Goal: Task Accomplishment & Management: Manage account settings

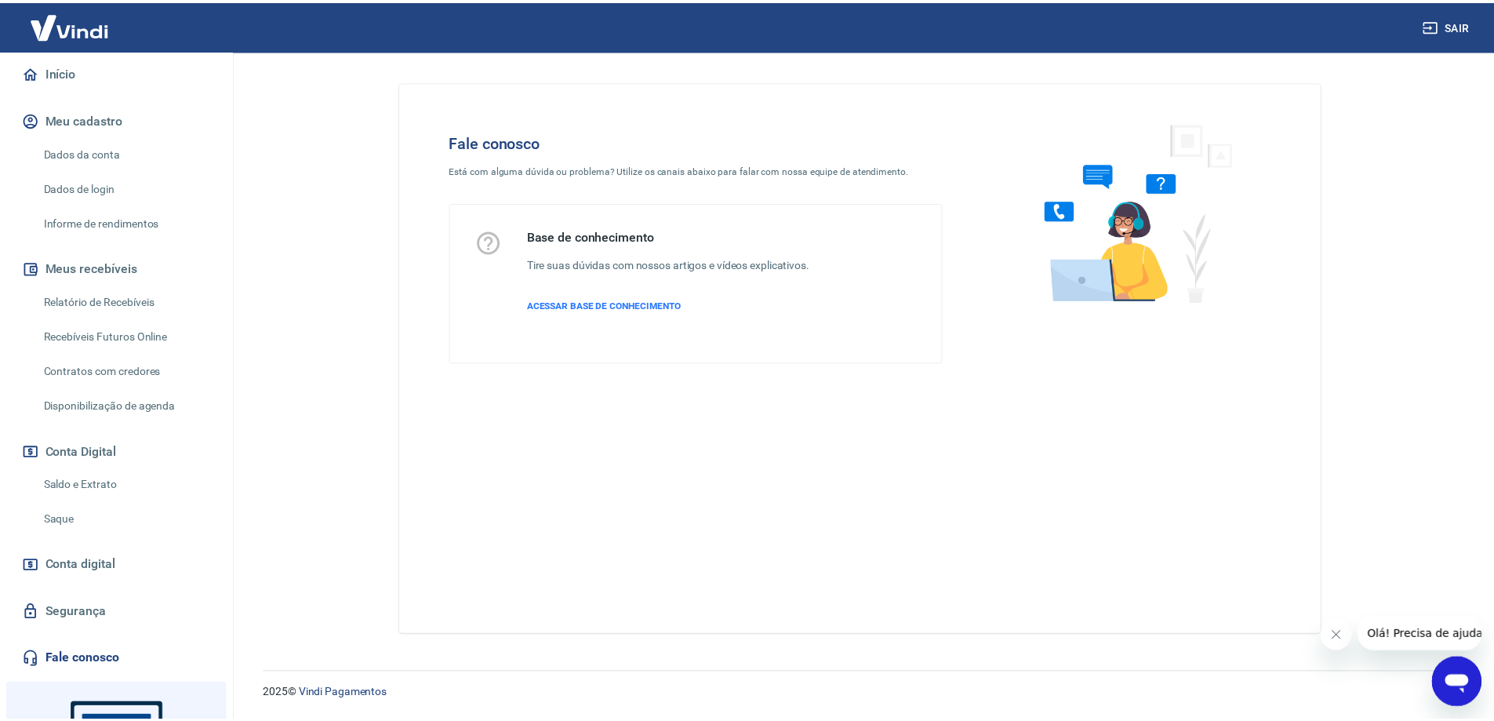
scroll to position [131, 0]
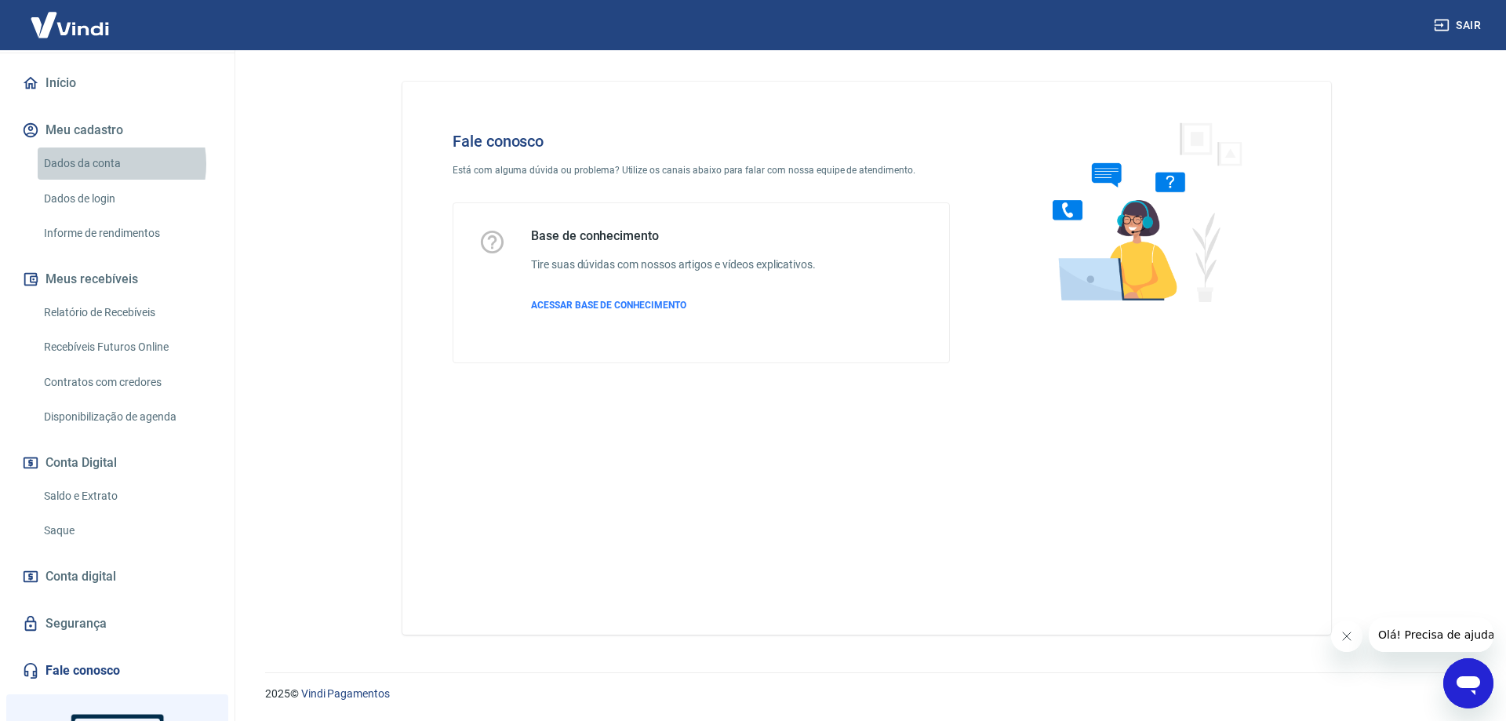
click at [101, 180] on link "Dados da conta" at bounding box center [127, 163] width 178 height 32
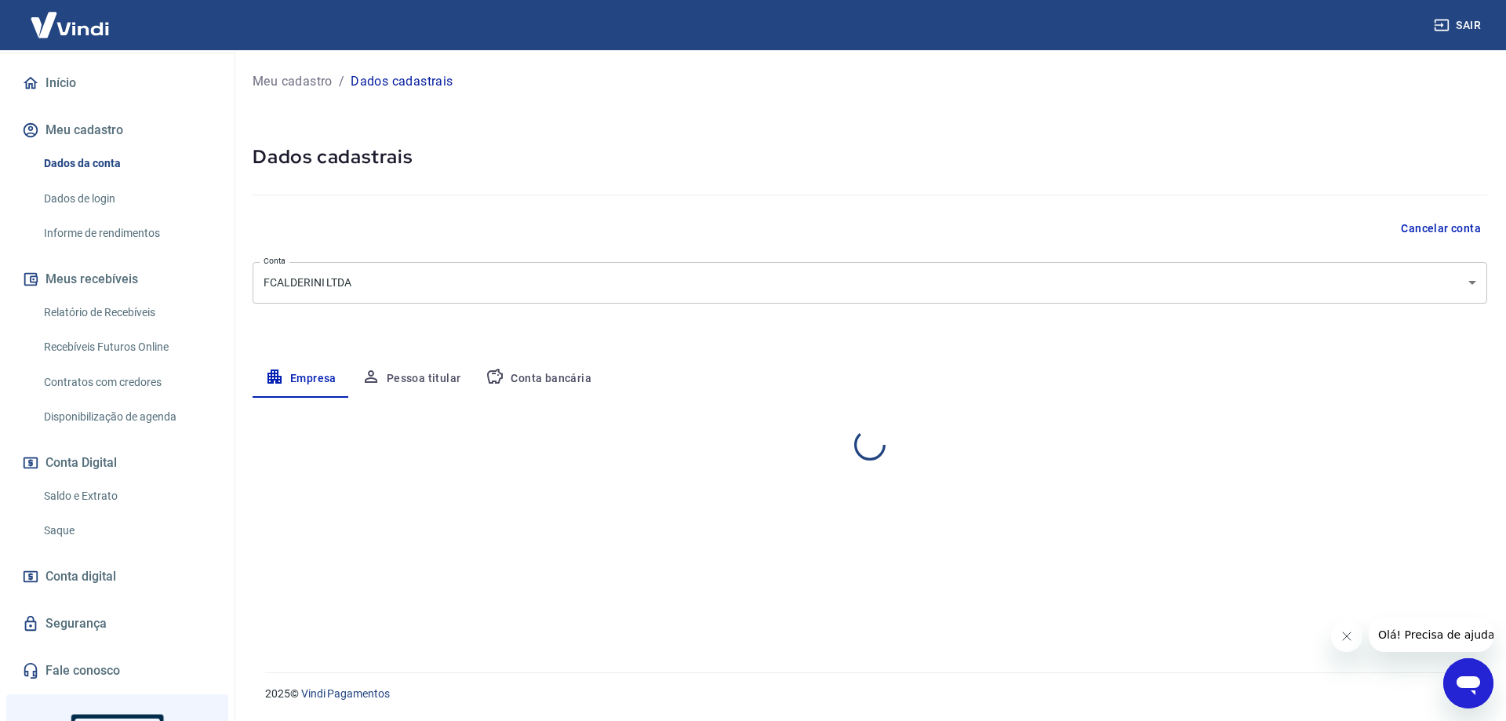
select select "MG"
select select "business"
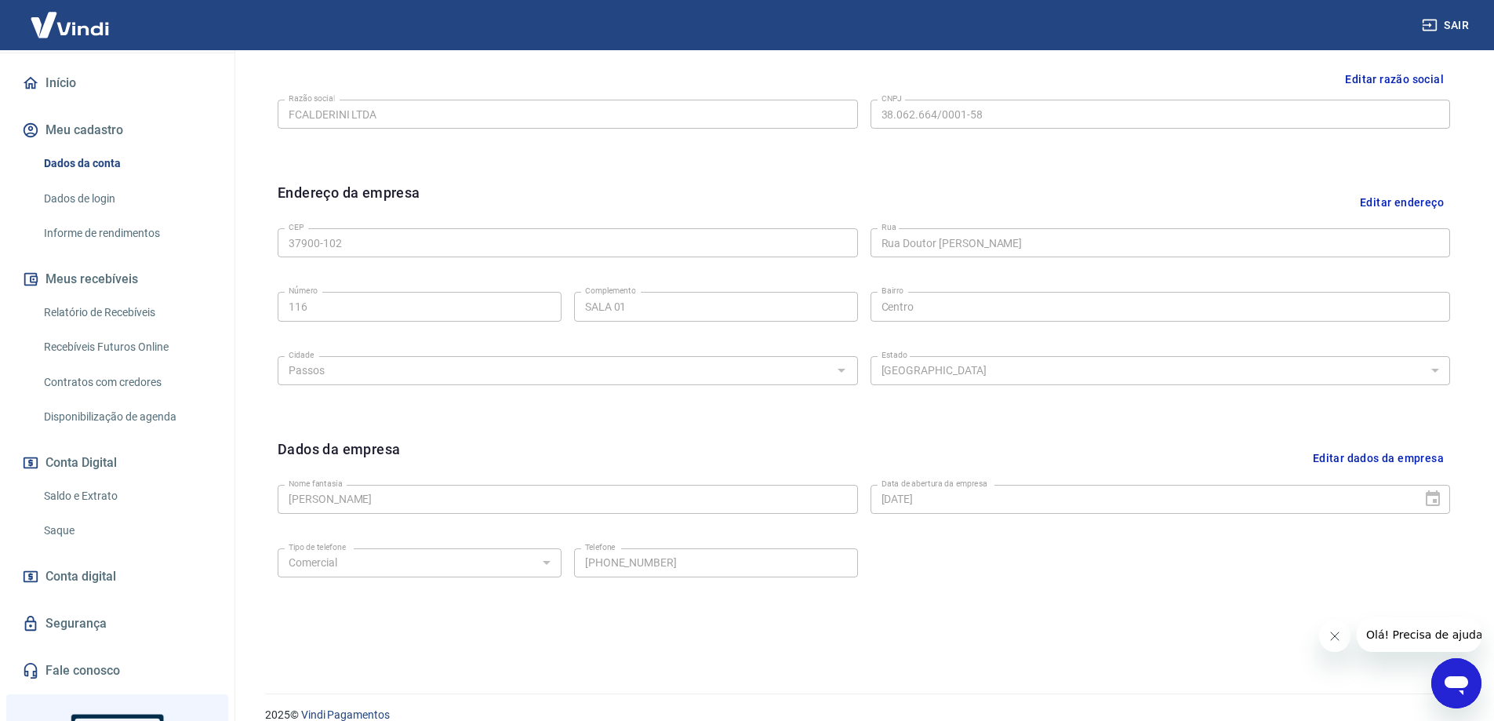
scroll to position [410, 0]
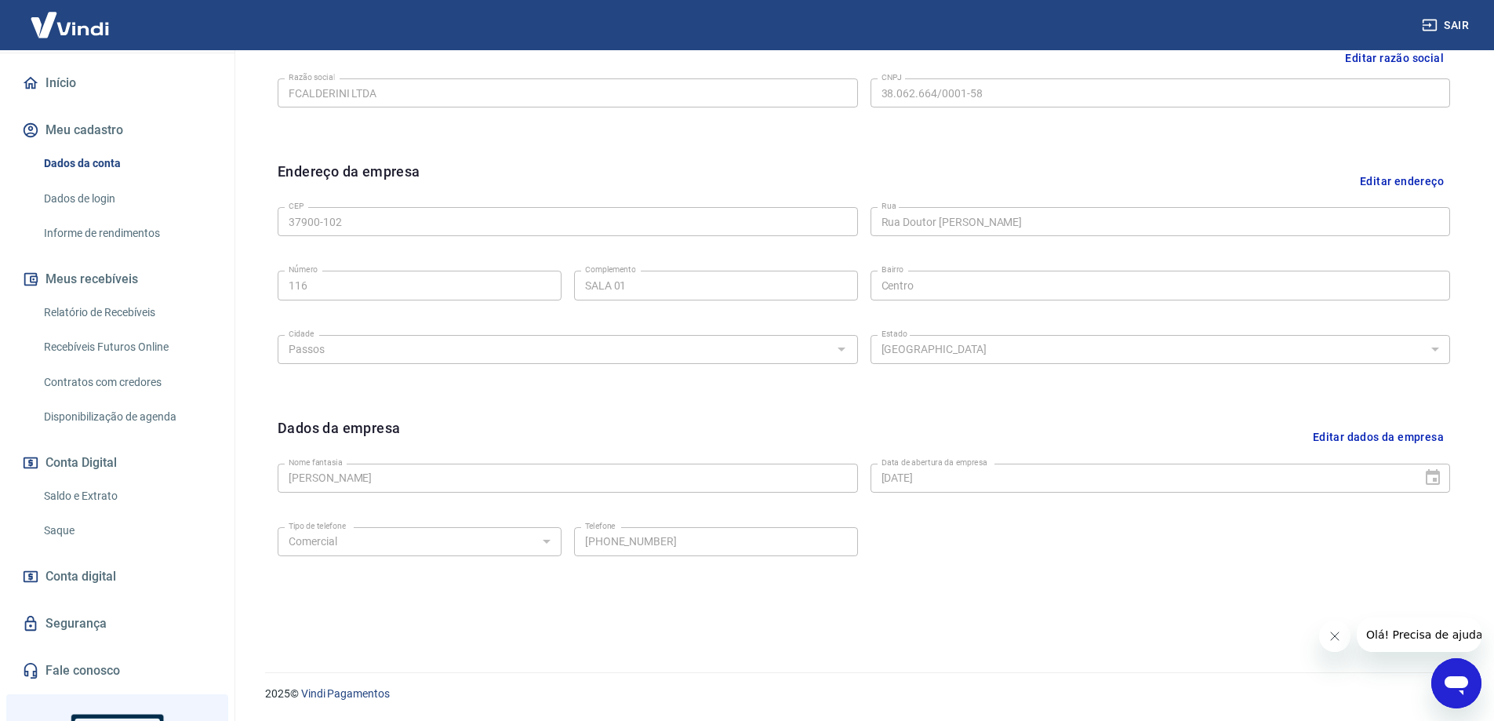
click at [1327, 645] on button "Fechar mensagem da empresa" at bounding box center [1333, 635] width 31 height 31
click at [1379, 430] on button "Editar dados da empresa" at bounding box center [1378, 437] width 144 height 40
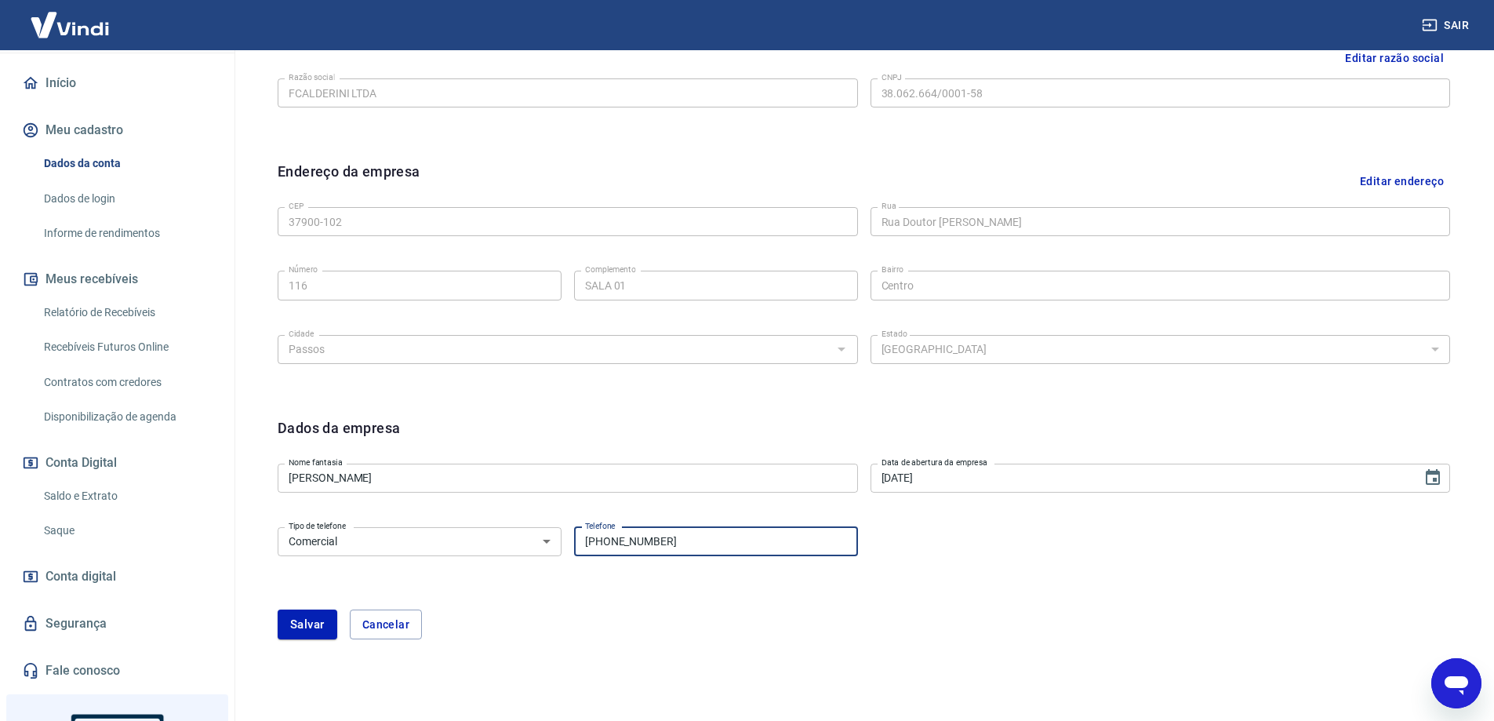
drag, startPoint x: 679, startPoint y: 540, endPoint x: 607, endPoint y: 554, distance: 73.7
click at [607, 554] on input "[PHONE_NUMBER]" at bounding box center [716, 541] width 284 height 29
drag, startPoint x: 596, startPoint y: 546, endPoint x: 749, endPoint y: 536, distance: 153.3
click at [749, 536] on input "[PHONE_NUMBER]" at bounding box center [716, 541] width 284 height 29
type input "[PHONE_NUMBER]"
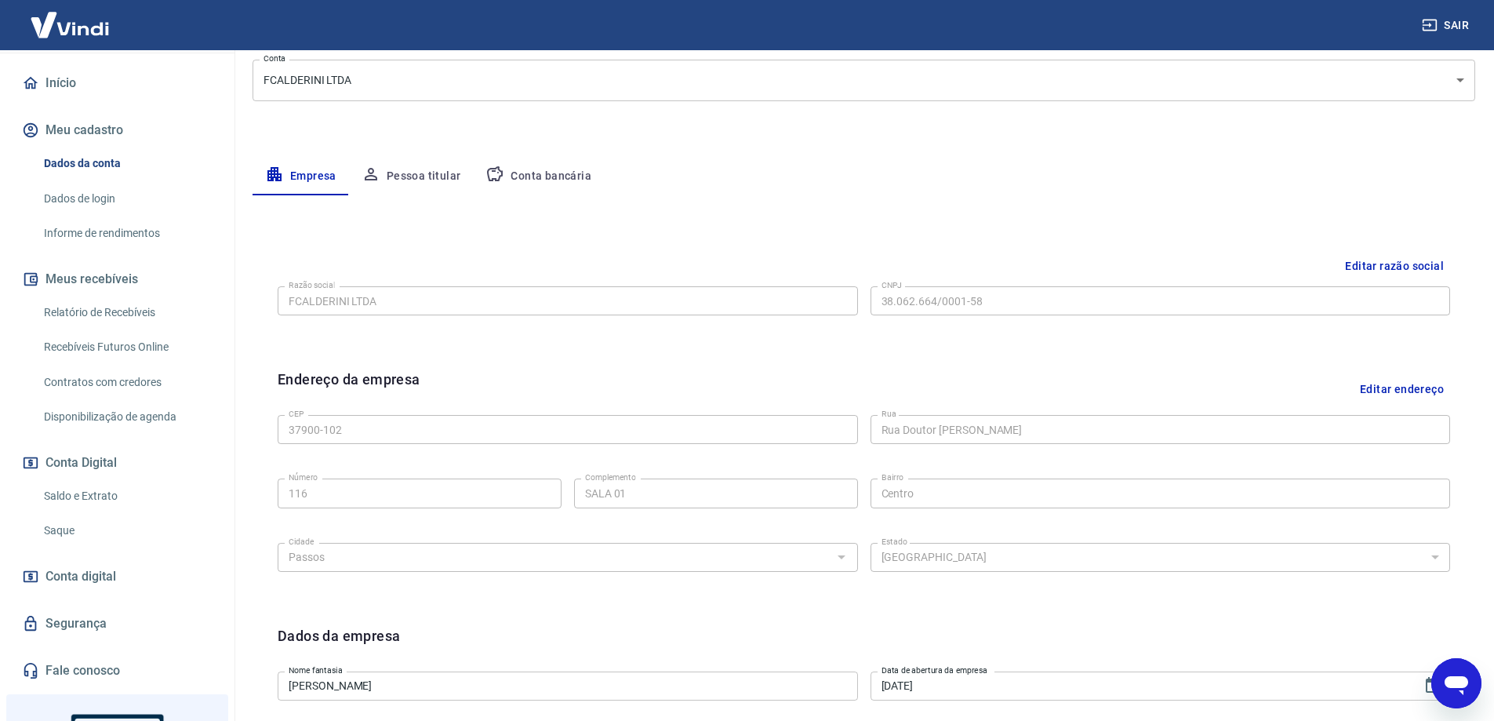
scroll to position [201, 0]
click at [398, 172] on button "Pessoa titular" at bounding box center [411, 178] width 125 height 38
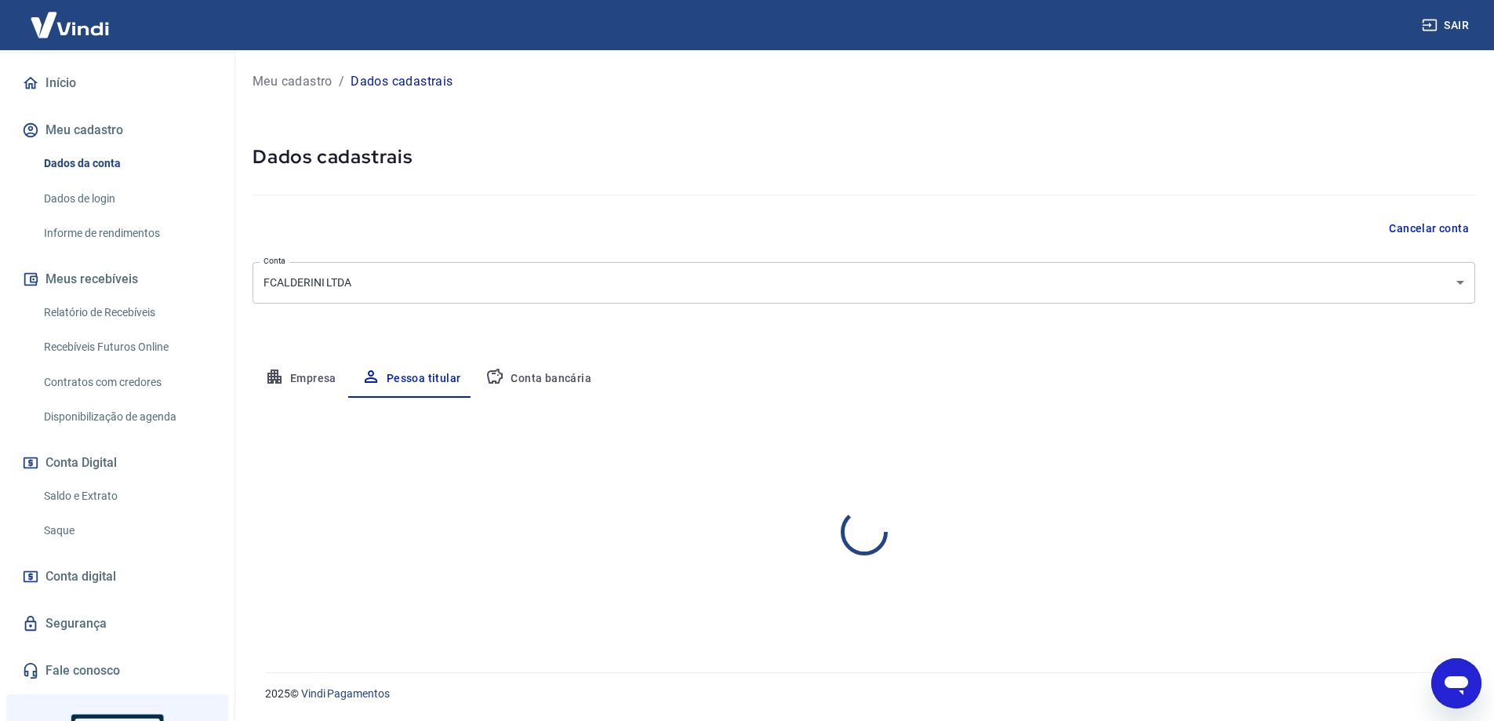
scroll to position [0, 0]
click at [523, 373] on button "Conta bancária" at bounding box center [538, 379] width 131 height 38
select select "1"
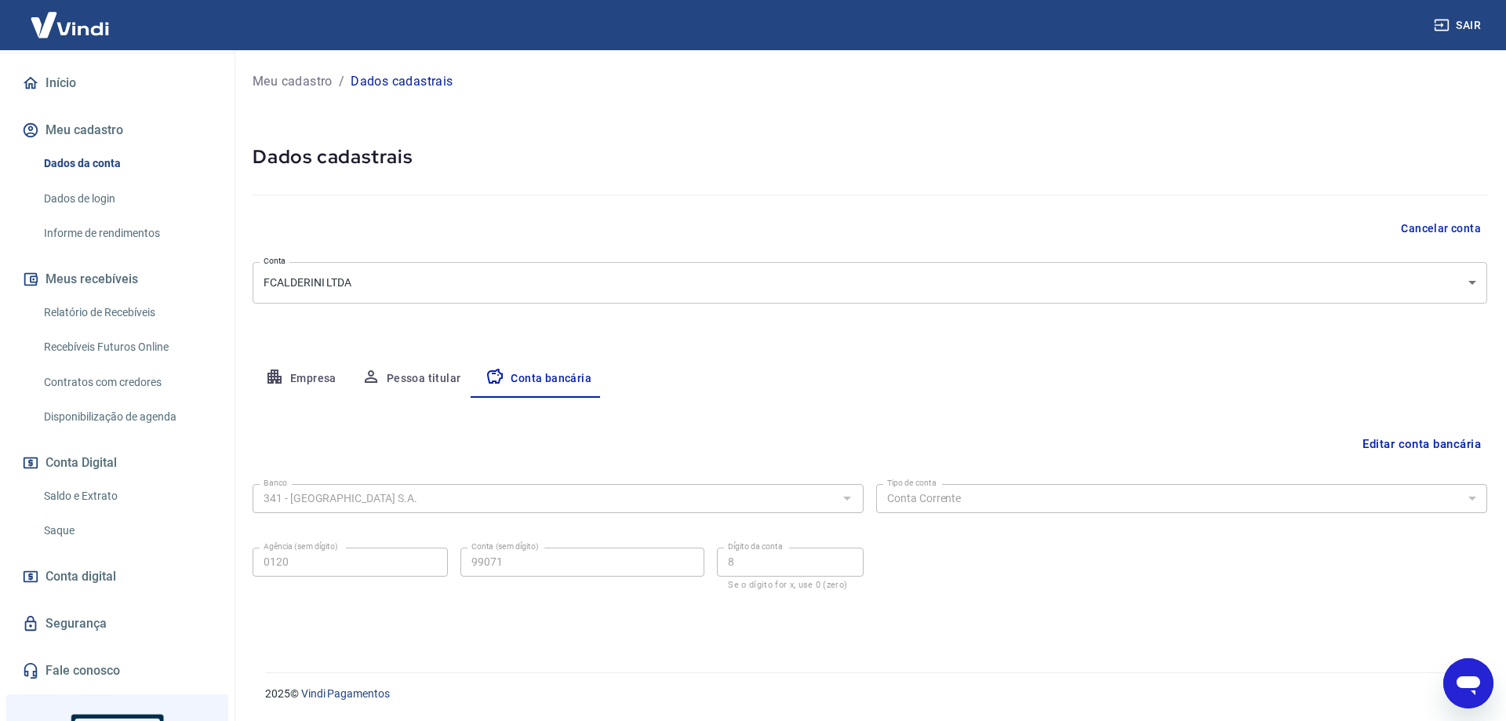
click at [309, 376] on button "Empresa" at bounding box center [301, 379] width 96 height 38
select select "MG"
select select "business"
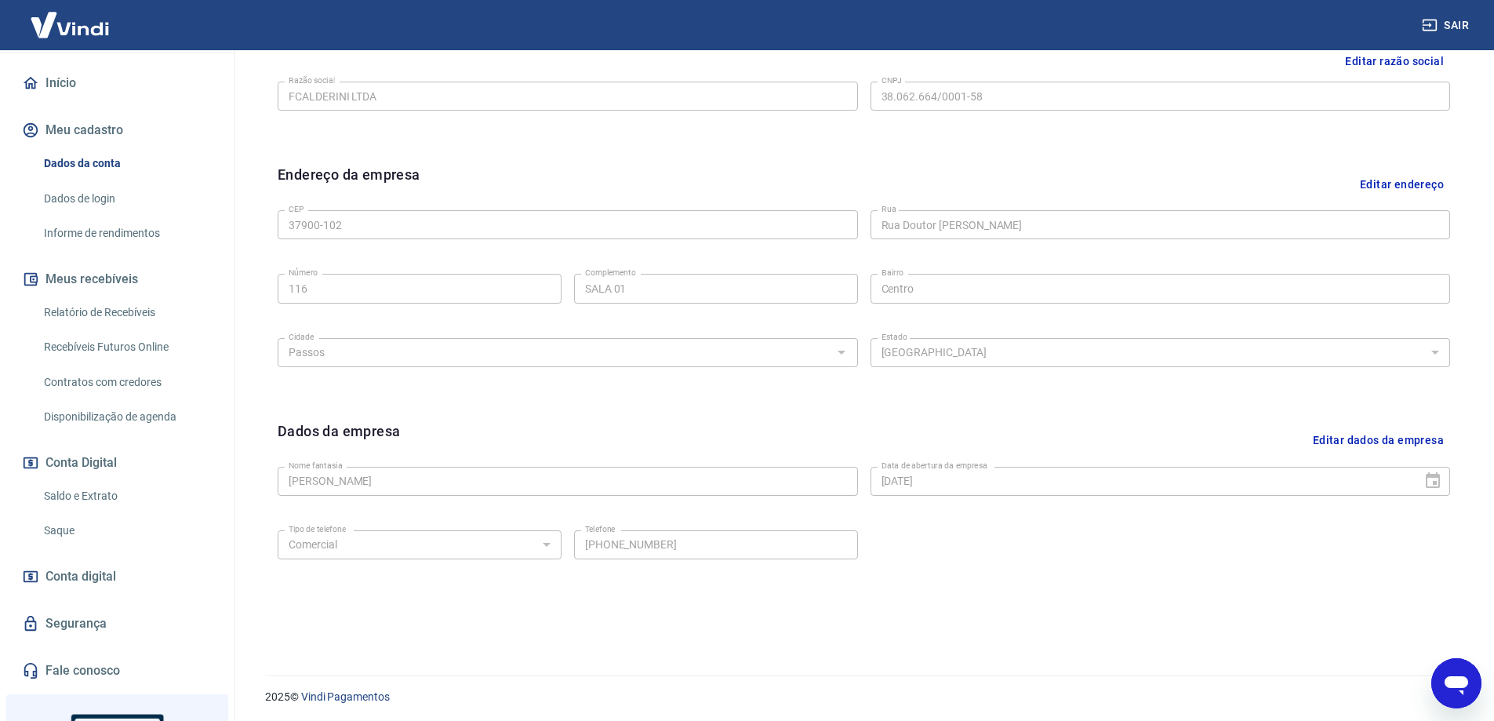
scroll to position [410, 0]
click at [1354, 434] on button "Editar dados da empresa" at bounding box center [1378, 437] width 144 height 40
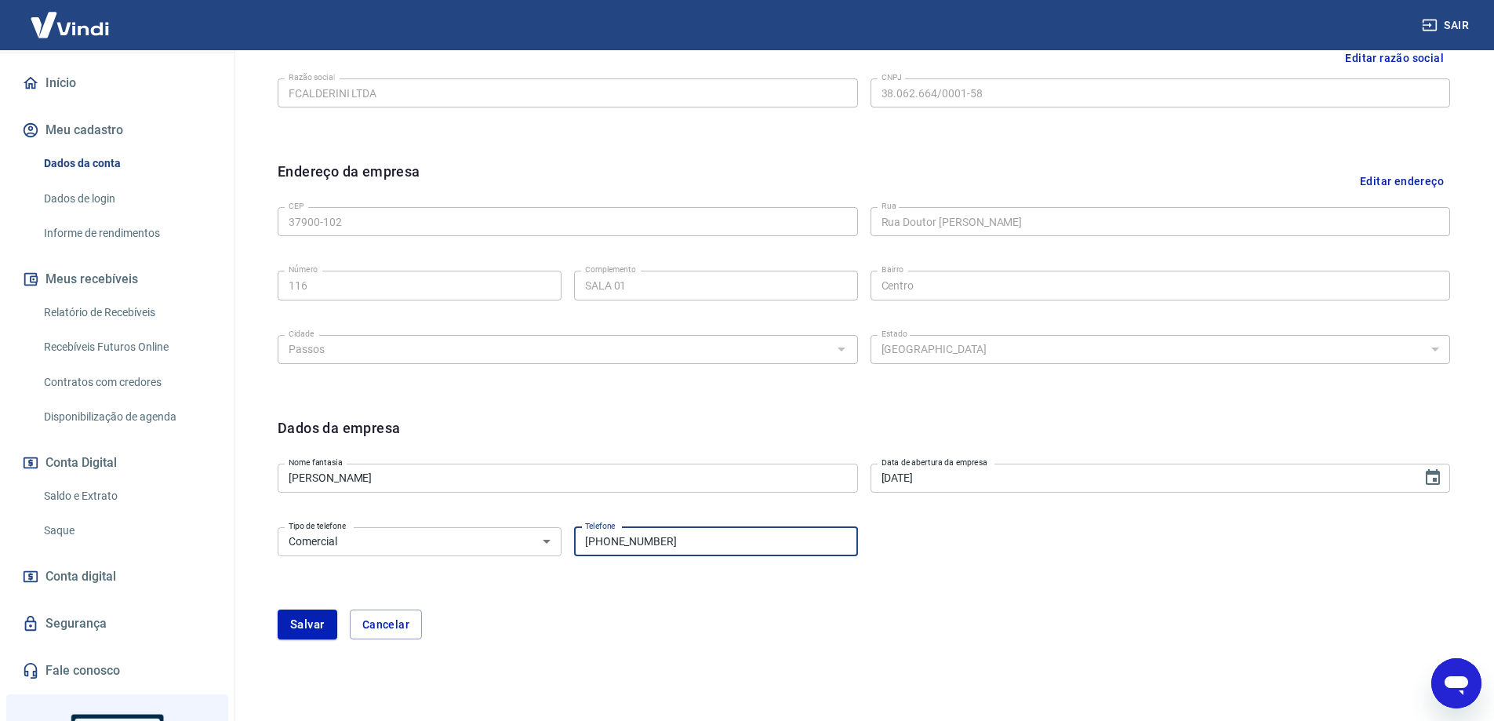
drag, startPoint x: 682, startPoint y: 540, endPoint x: 595, endPoint y: 549, distance: 87.6
click at [595, 549] on input "[PHONE_NUMBER]" at bounding box center [716, 541] width 284 height 29
type input "[PHONE_NUMBER]"
click at [302, 624] on button "Salvar" at bounding box center [308, 624] width 60 height 30
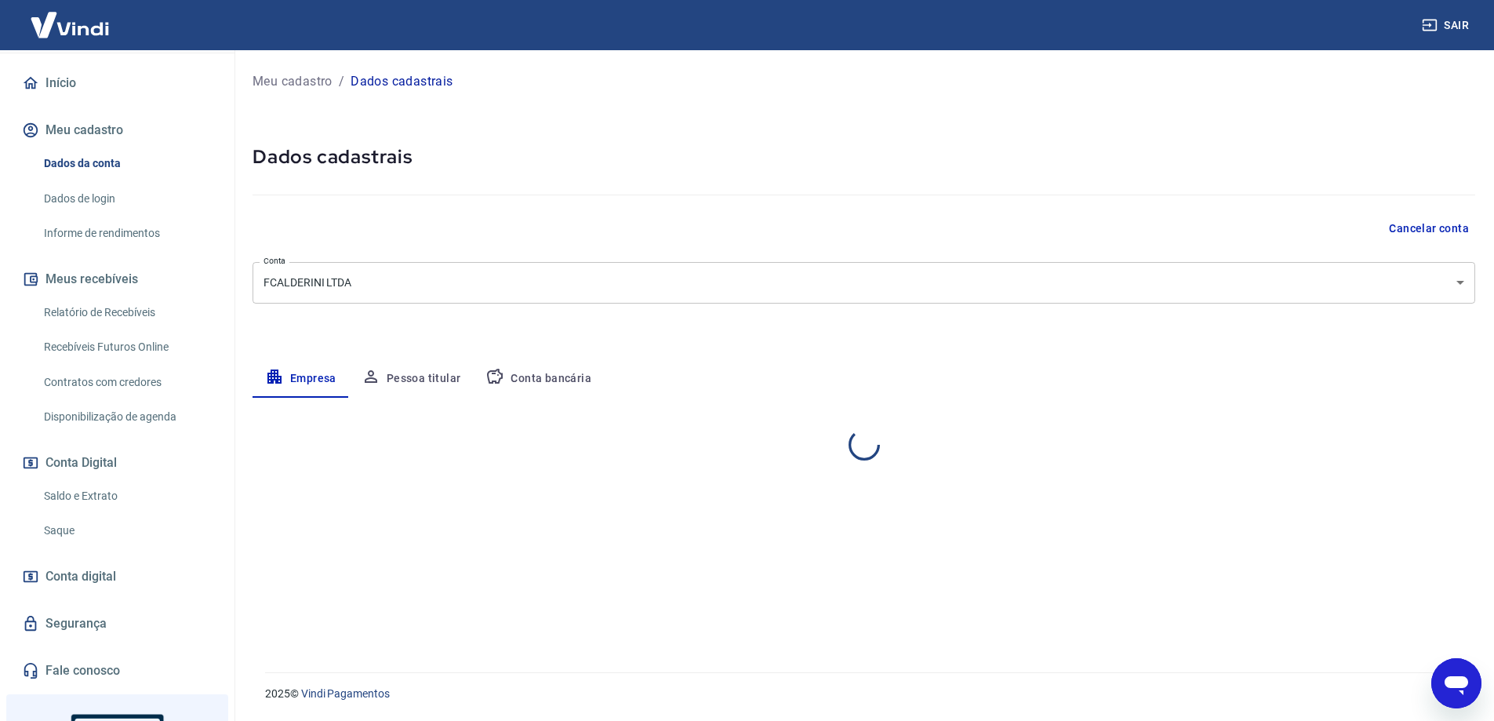
scroll to position [0, 0]
select select "MG"
select select "business"
